Goal: Navigation & Orientation: Find specific page/section

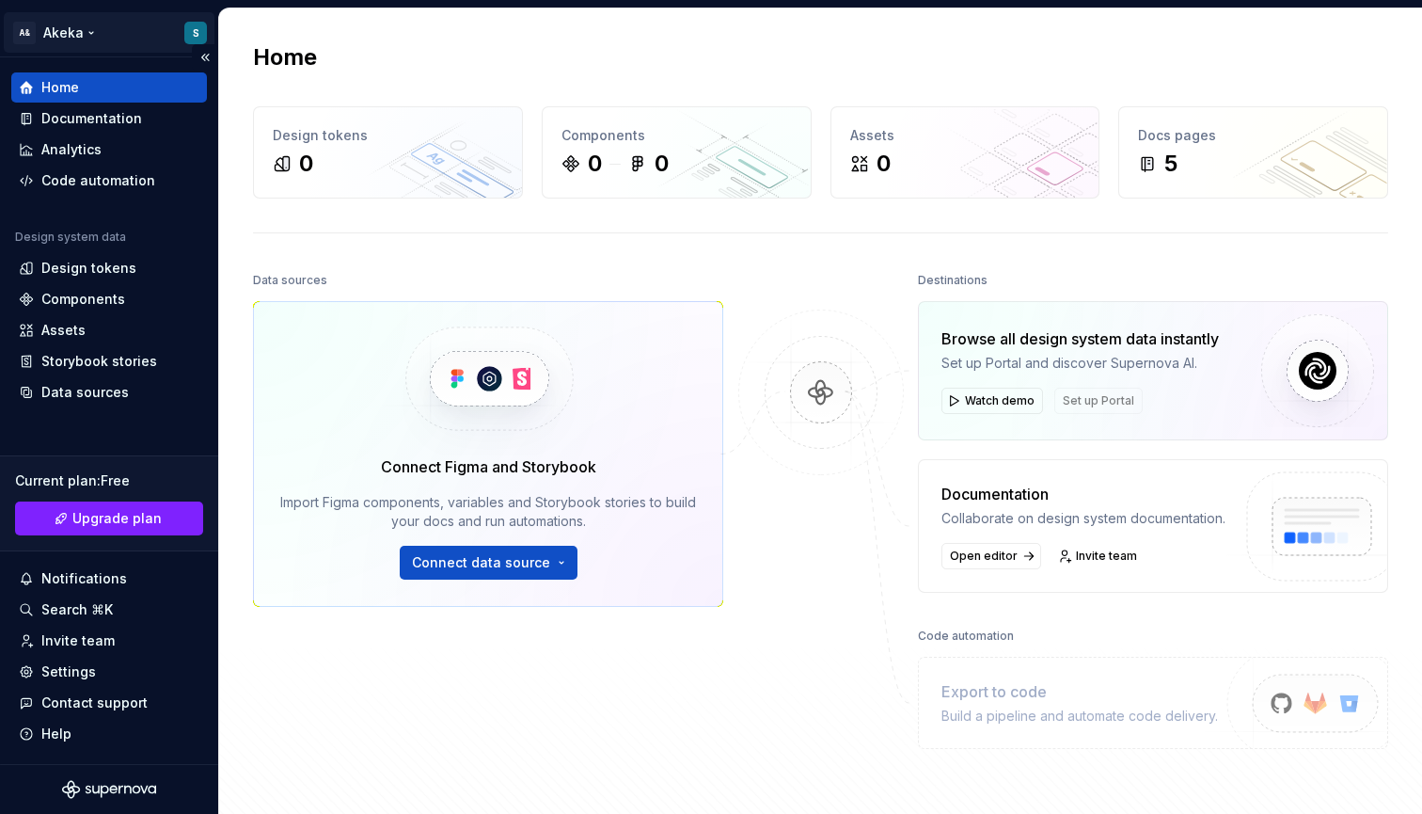
click at [196, 33] on html "A& Akeka S Home Documentation Analytics Code automation Design system data Desi…" at bounding box center [711, 407] width 1422 height 814
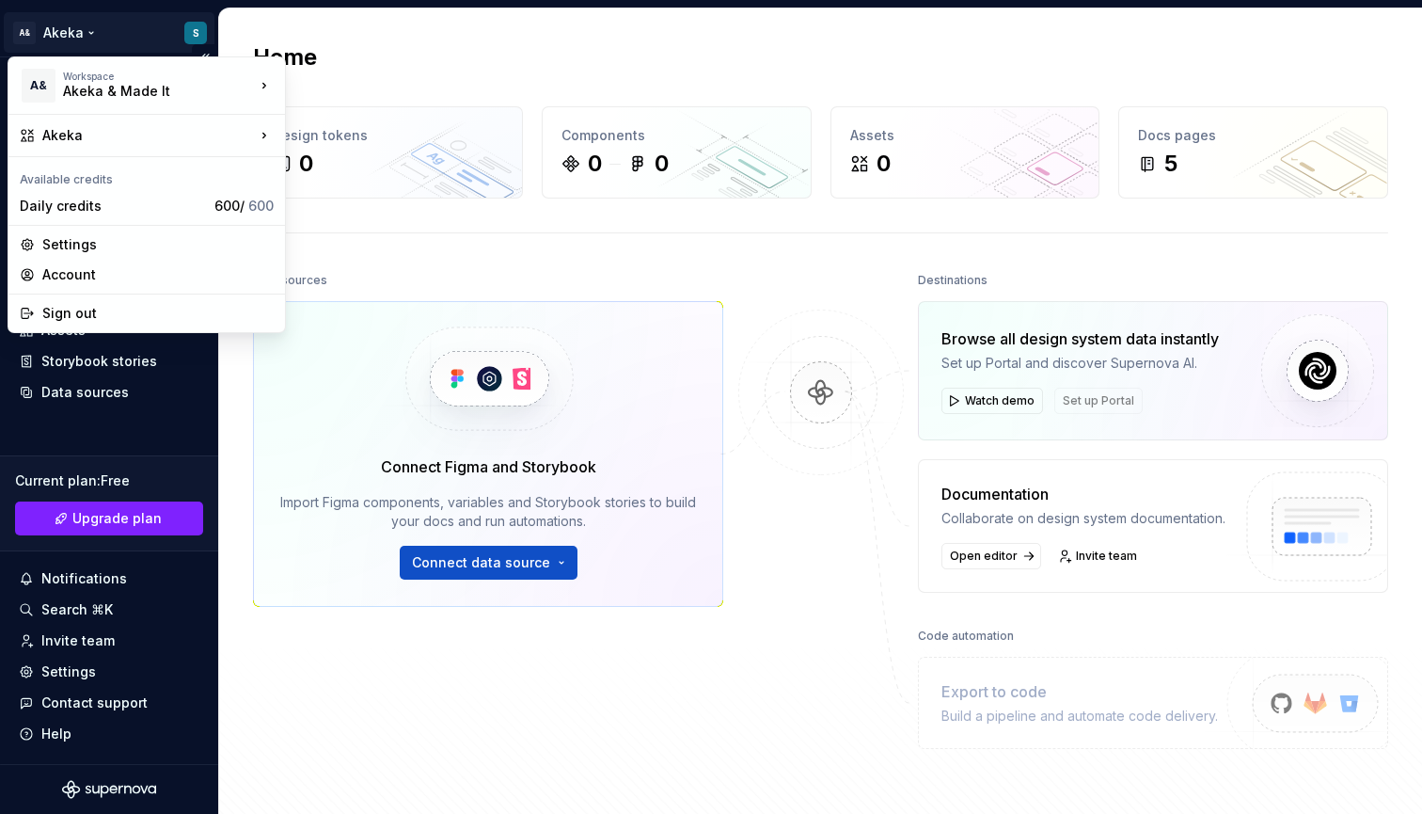
click at [196, 33] on html "A& Akeka S Home Documentation Analytics Code automation Design system data Desi…" at bounding box center [711, 407] width 1422 height 814
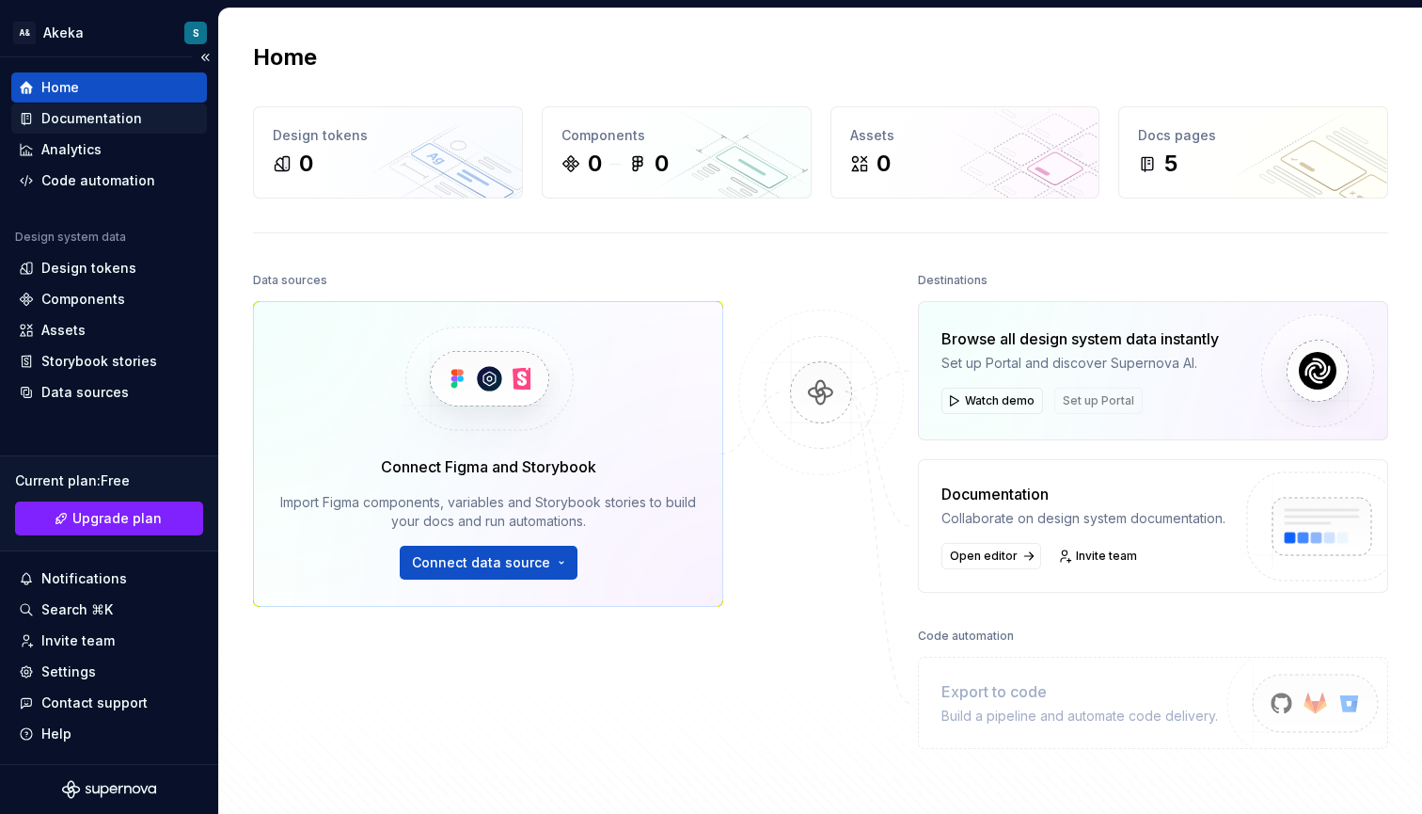
click at [64, 116] on div "Documentation" at bounding box center [91, 118] width 101 height 19
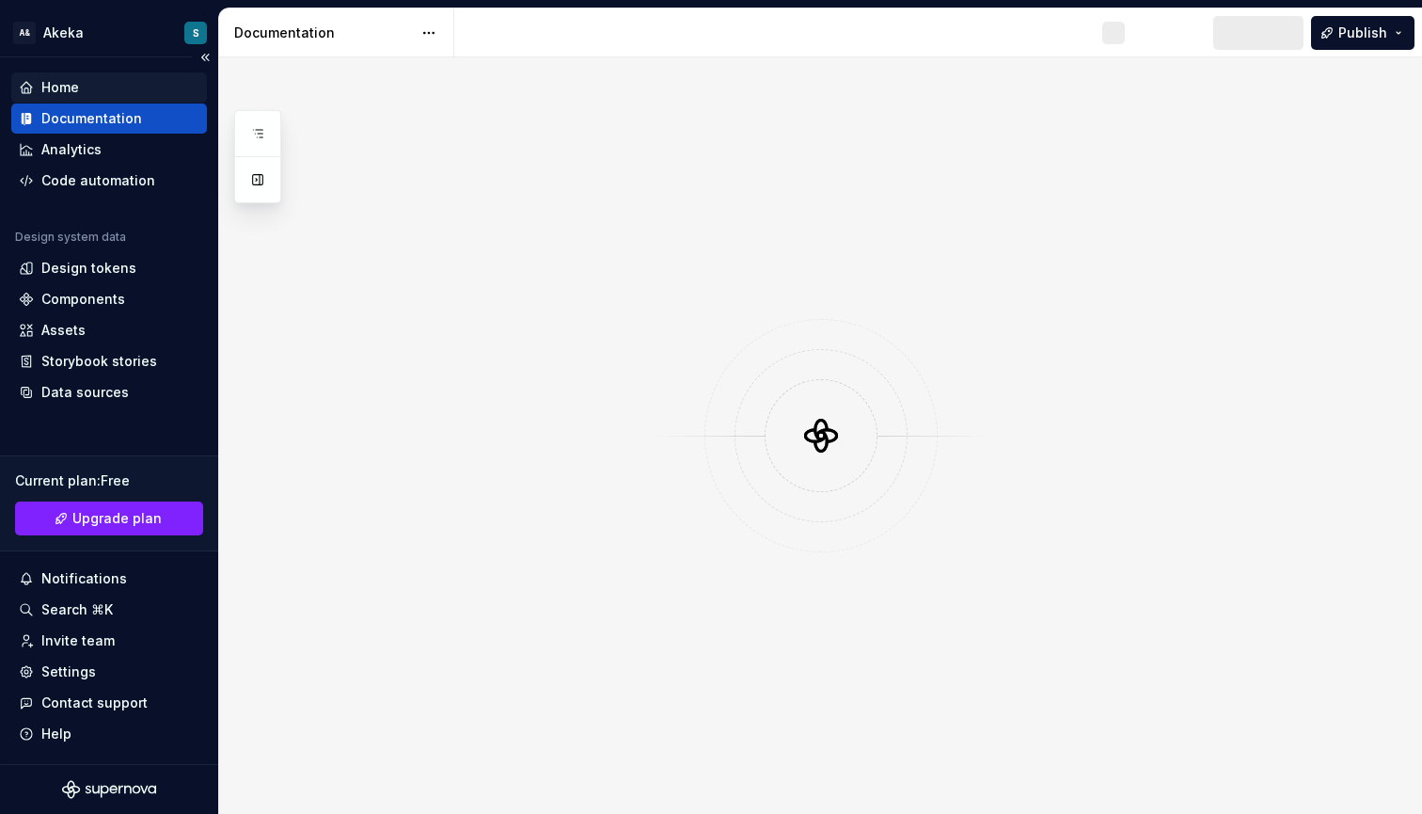
click at [65, 93] on div "Home" at bounding box center [60, 87] width 38 height 19
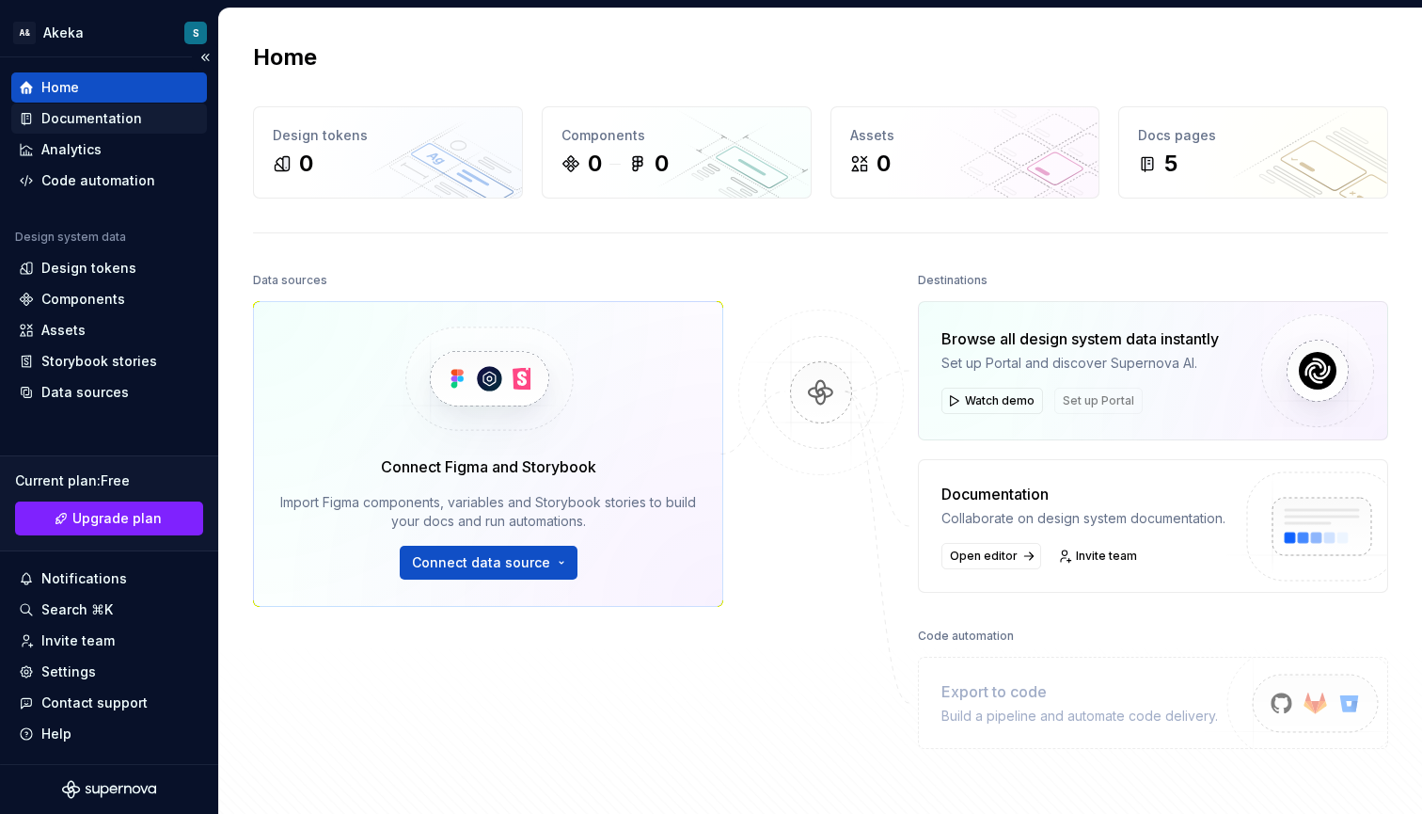
click at [85, 115] on div "Documentation" at bounding box center [91, 118] width 101 height 19
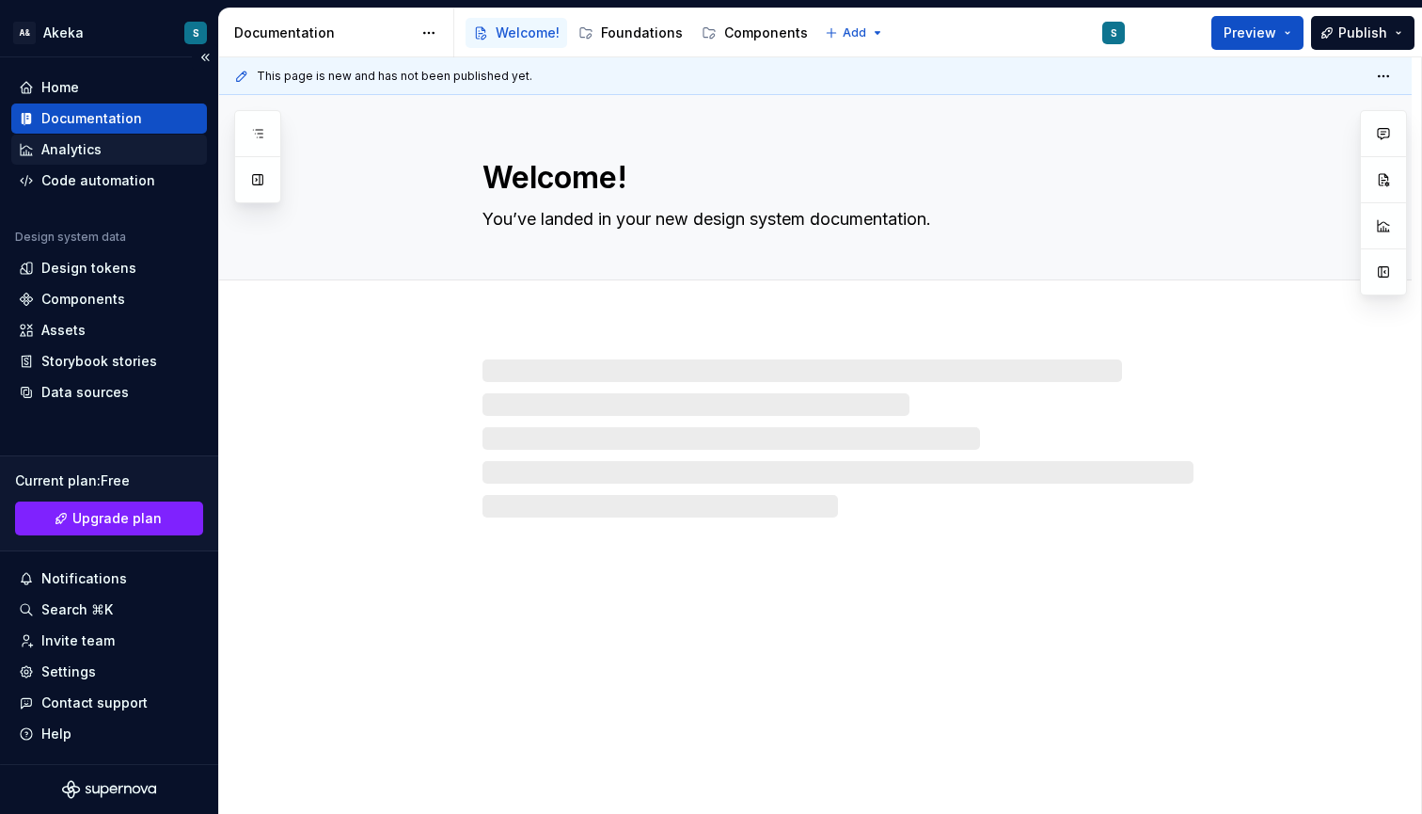
click at [75, 150] on div "Analytics" at bounding box center [71, 149] width 60 height 19
type textarea "*"
click at [81, 150] on div "Analytics" at bounding box center [71, 149] width 60 height 19
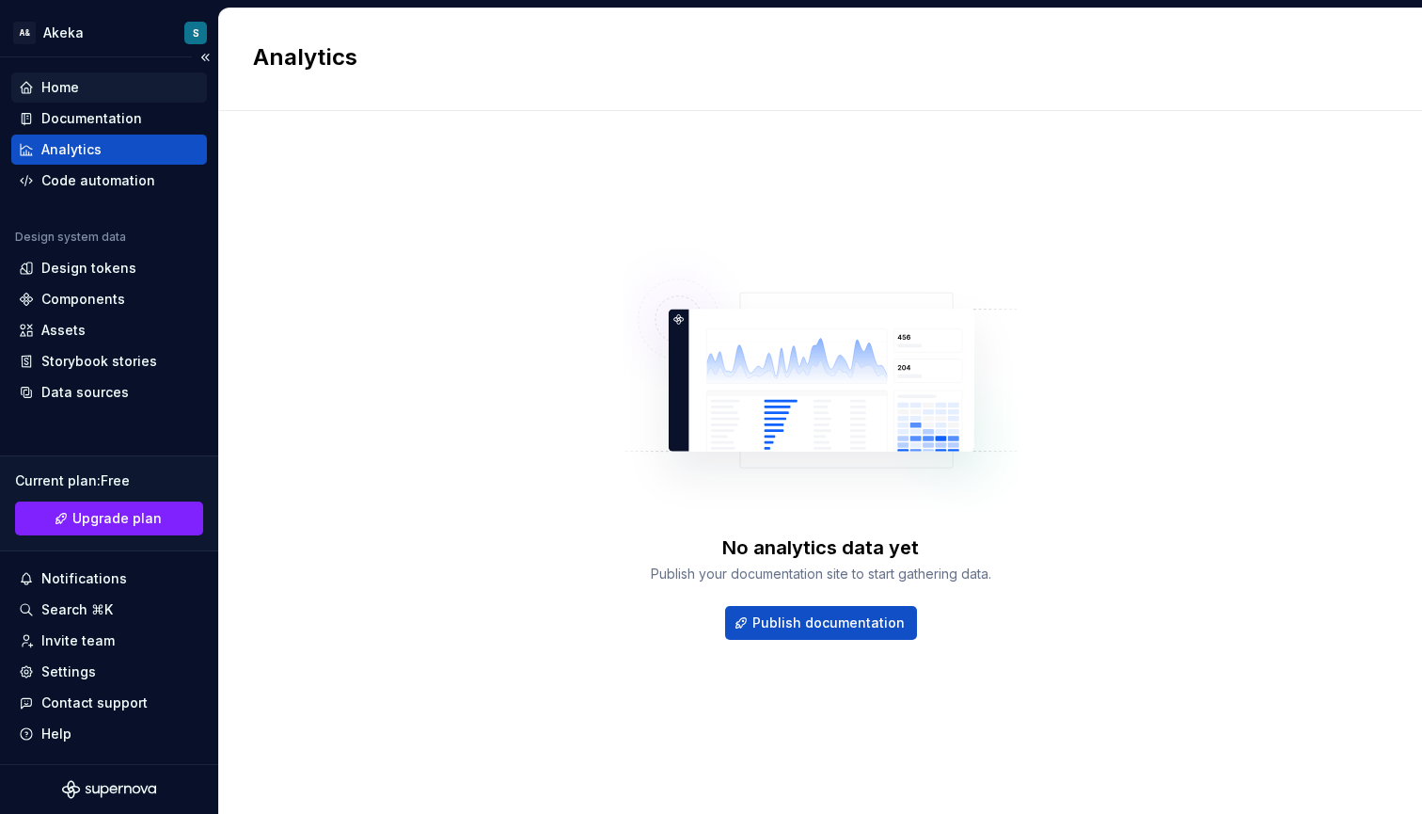
click at [74, 88] on div "Home" at bounding box center [60, 87] width 38 height 19
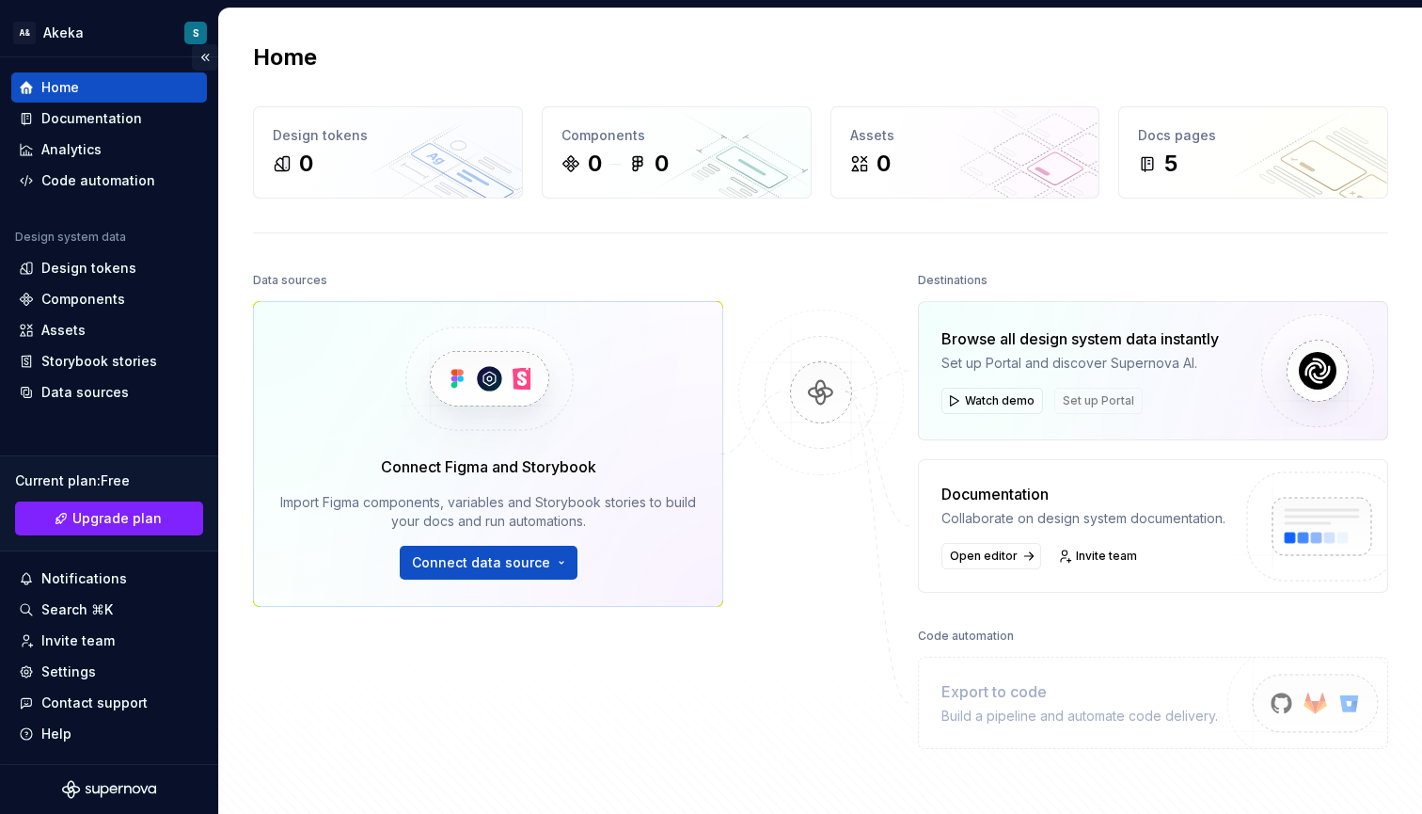
click at [210, 56] on button "Collapse sidebar" at bounding box center [205, 57] width 26 height 26
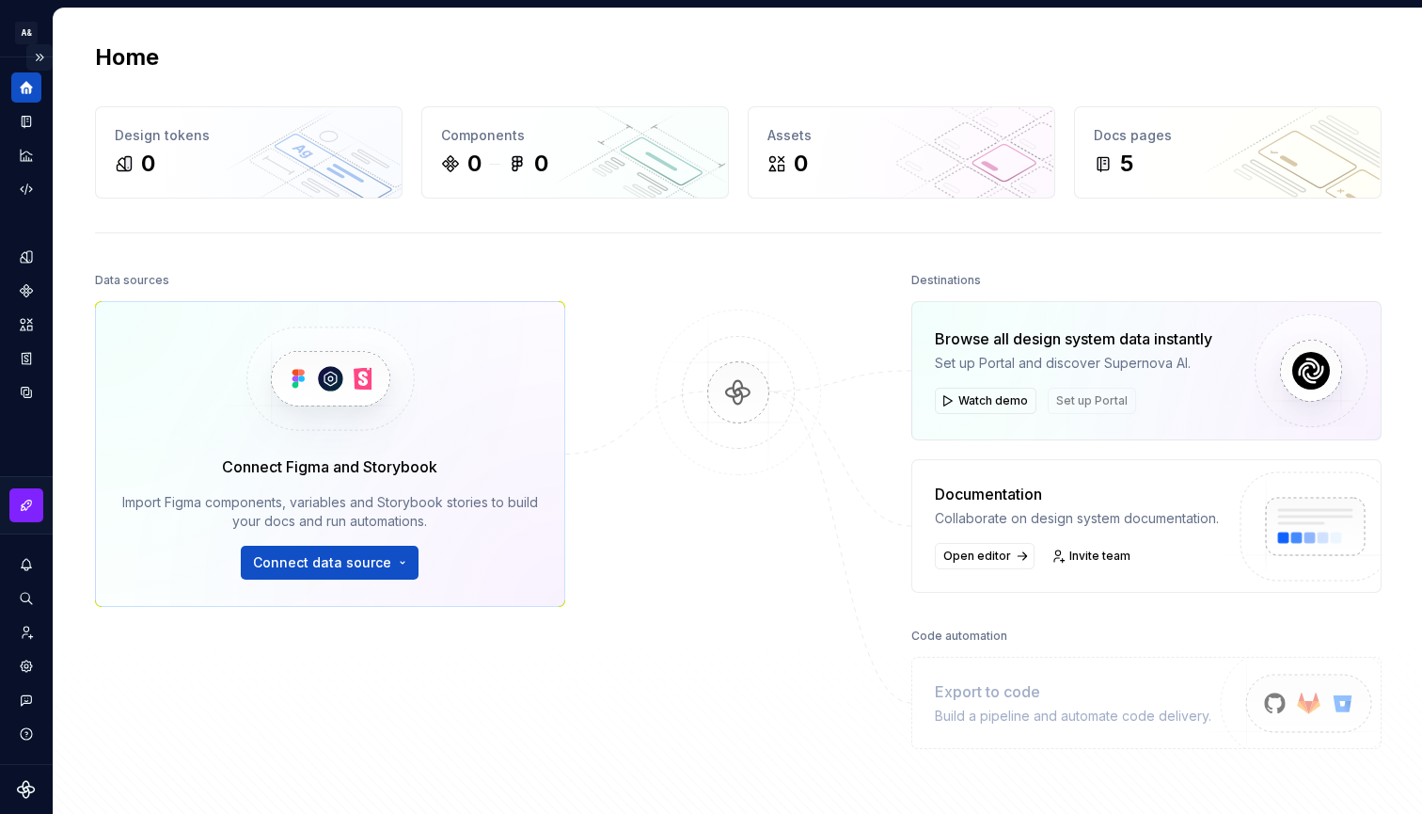
click at [40, 53] on button "Expand sidebar" at bounding box center [39, 57] width 26 height 26
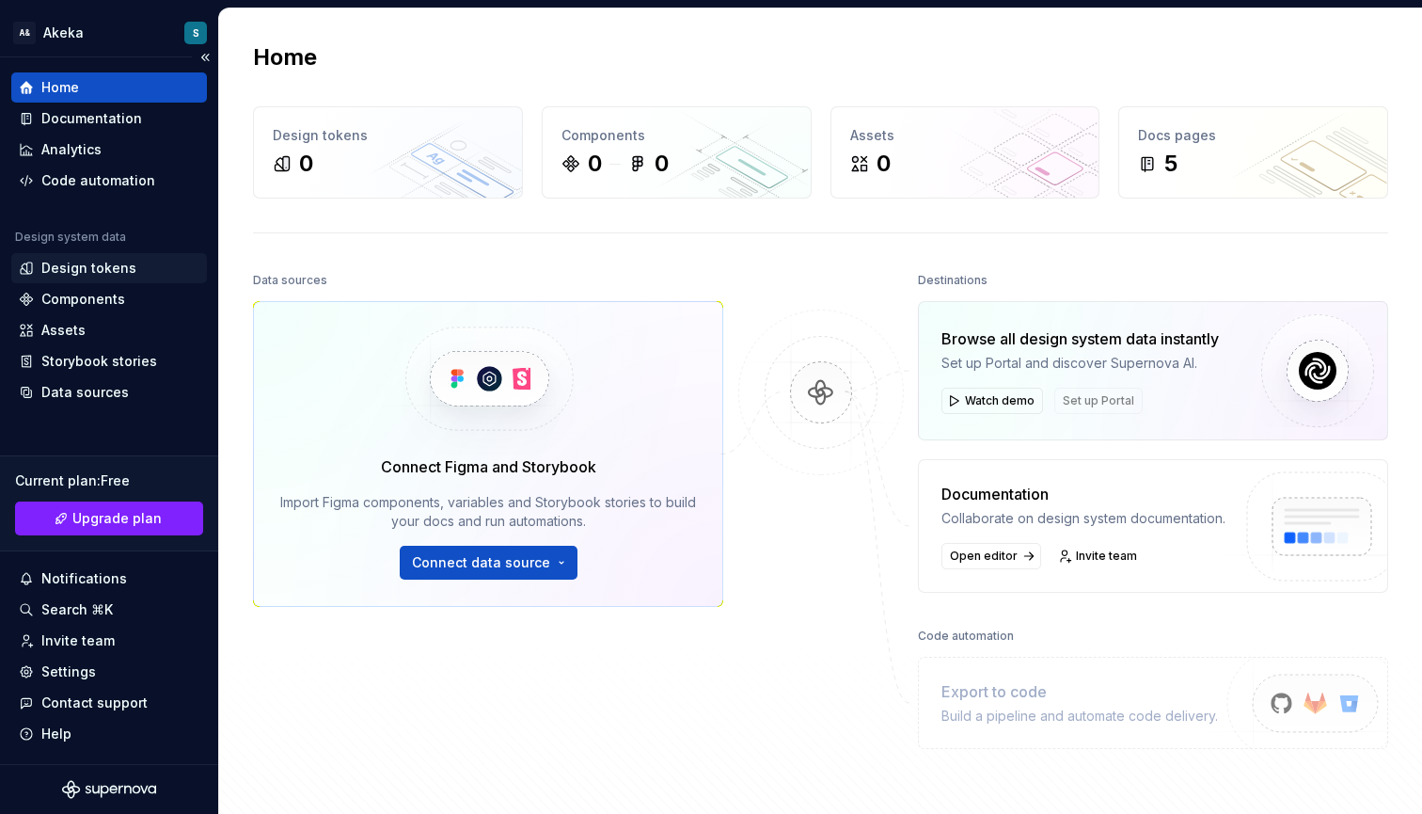
click at [97, 273] on div "Design tokens" at bounding box center [88, 268] width 95 height 19
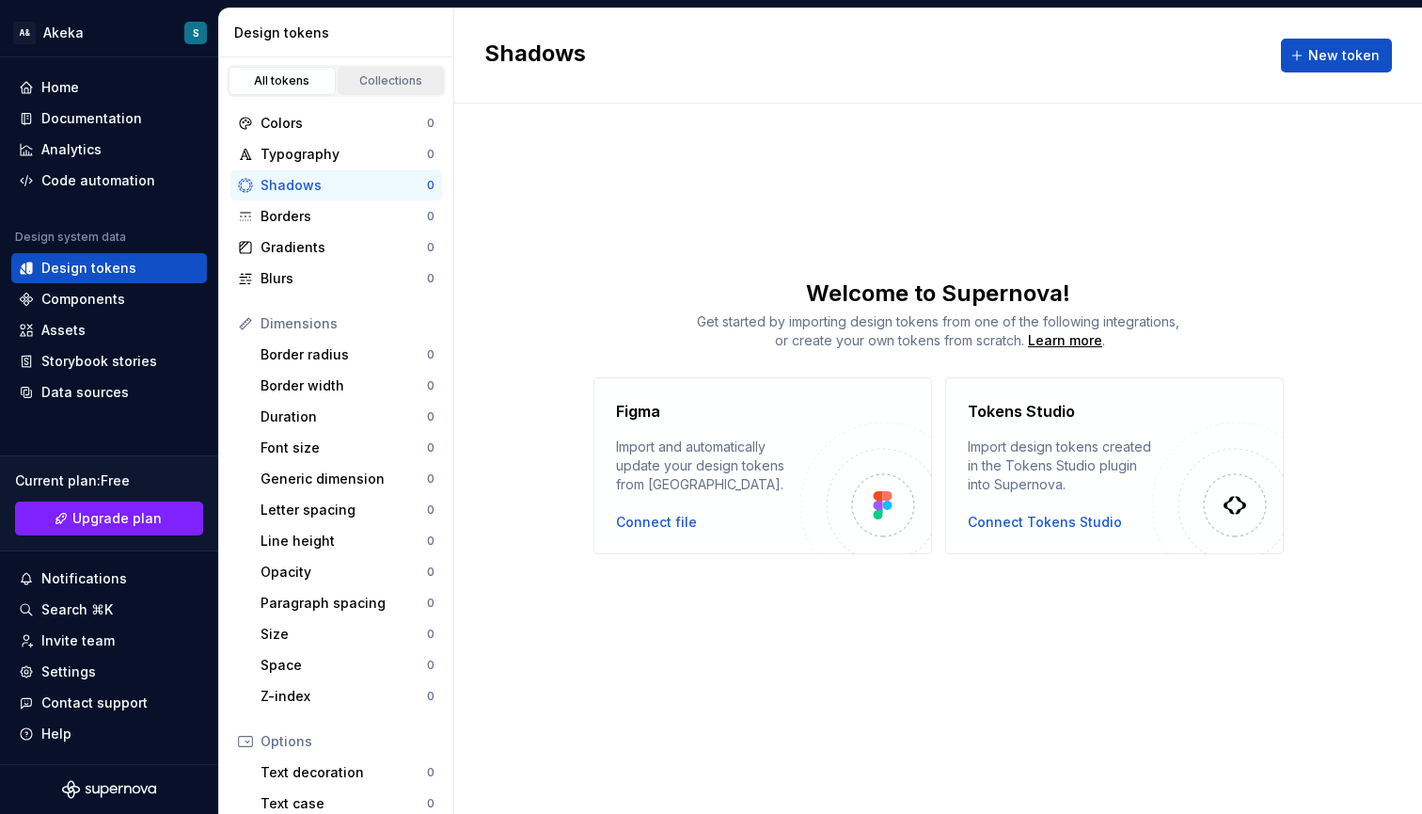
click at [378, 79] on div "Collections" at bounding box center [391, 80] width 94 height 15
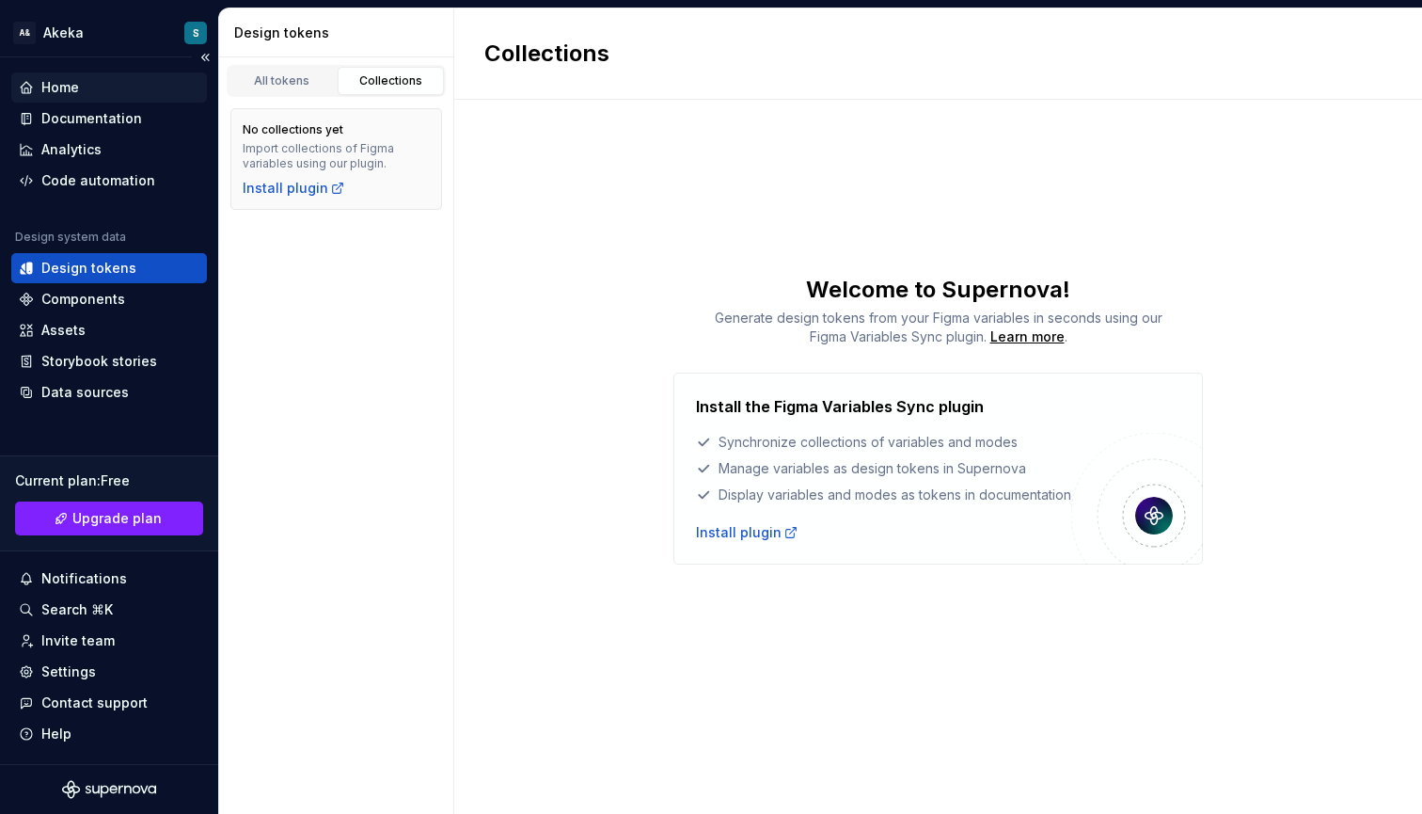
click at [84, 87] on div "Home" at bounding box center [109, 87] width 181 height 19
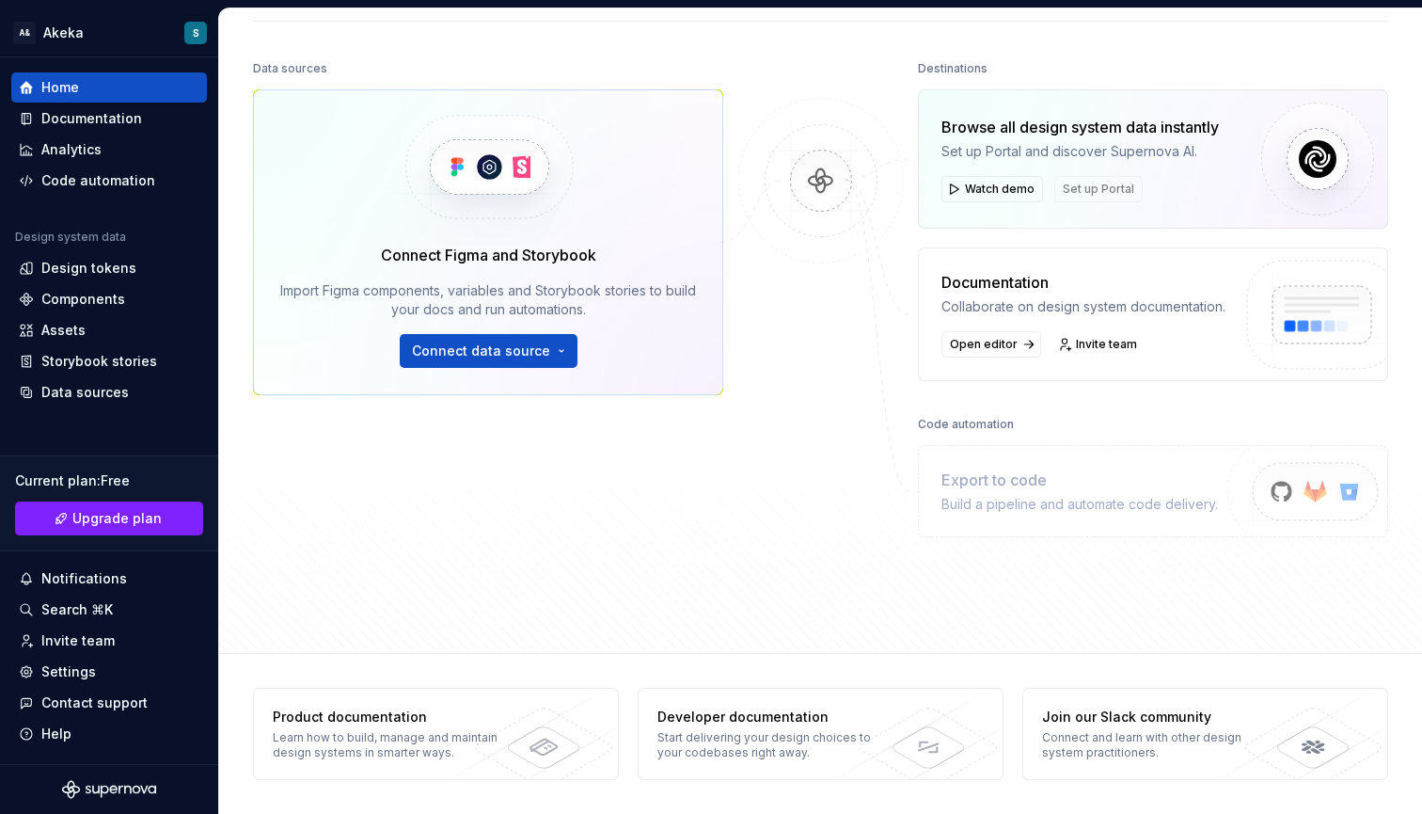
scroll to position [212, 0]
click at [1099, 60] on div "Destinations" at bounding box center [1153, 69] width 470 height 26
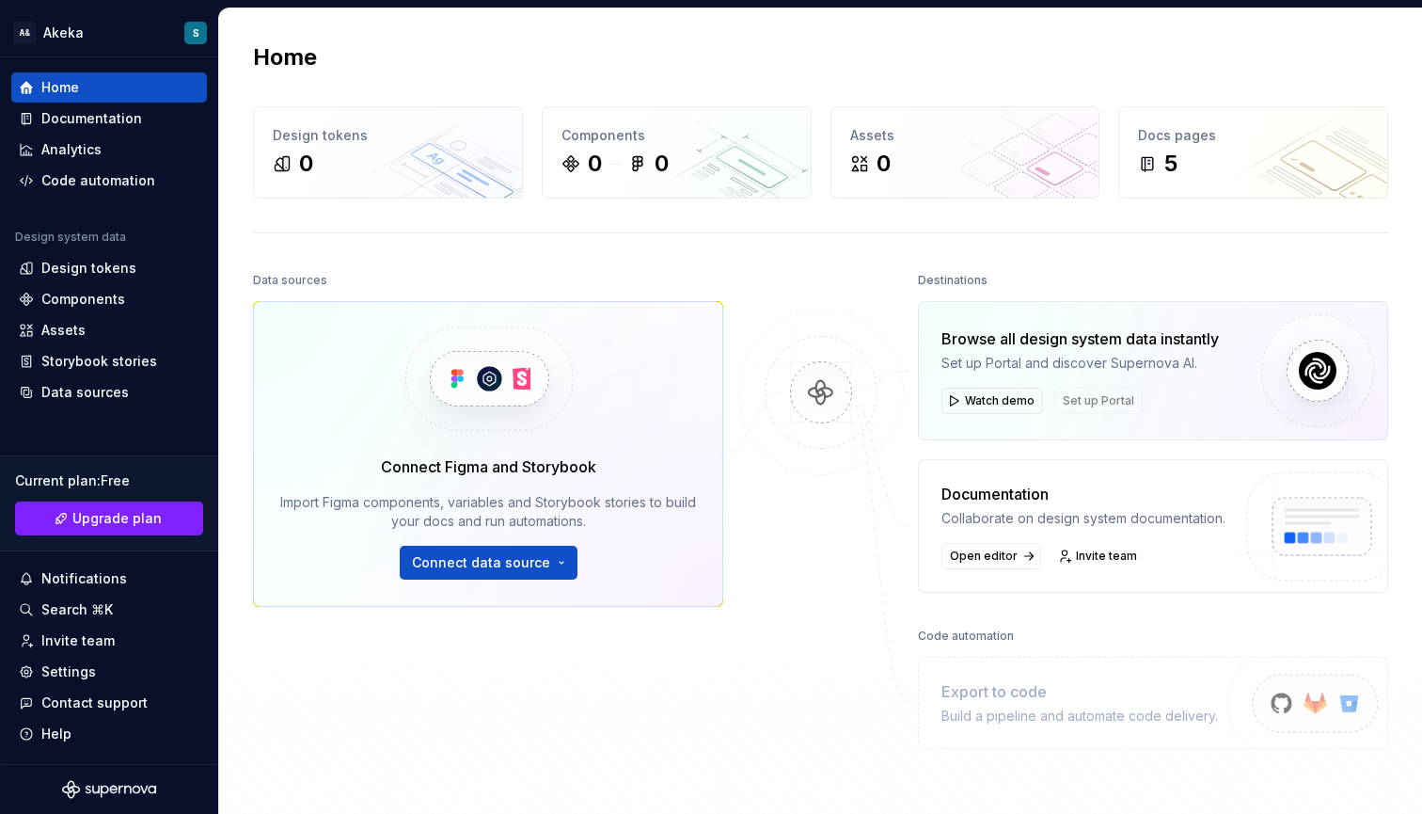
scroll to position [0, 0]
